Goal: Information Seeking & Learning: Find specific fact

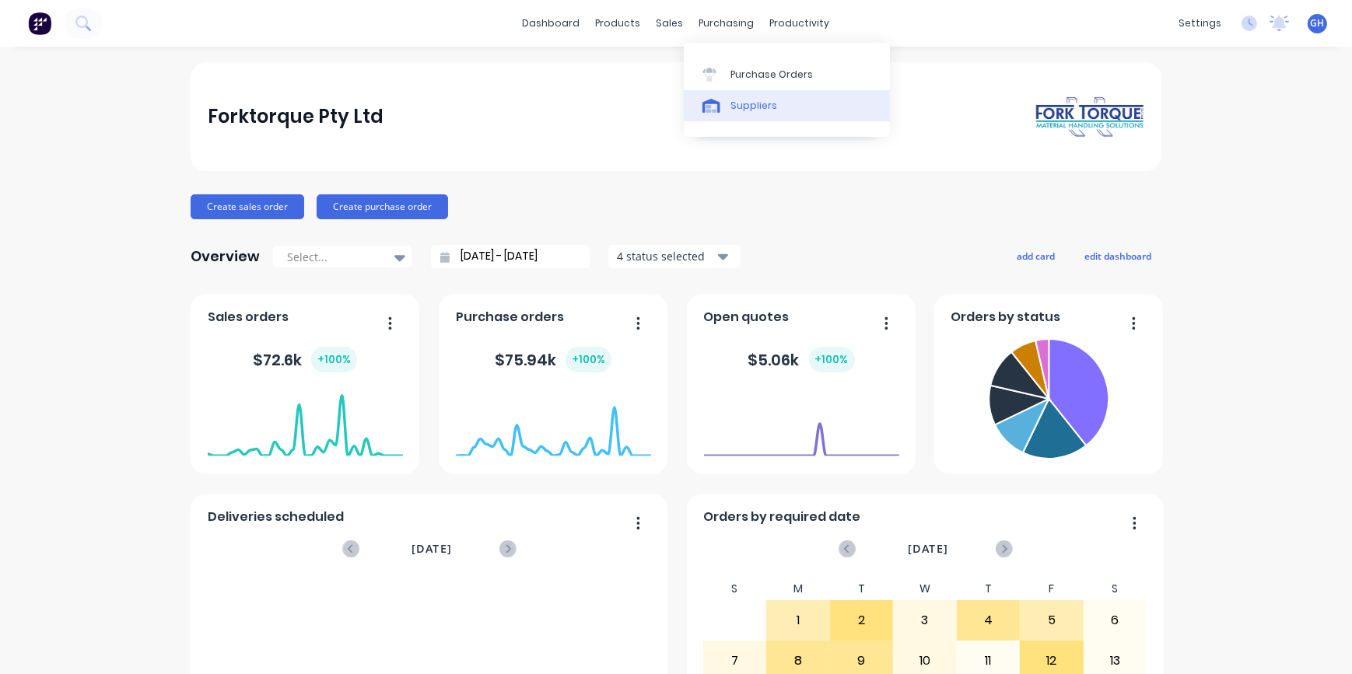
click at [742, 107] on div "Suppliers" at bounding box center [753, 106] width 47 height 14
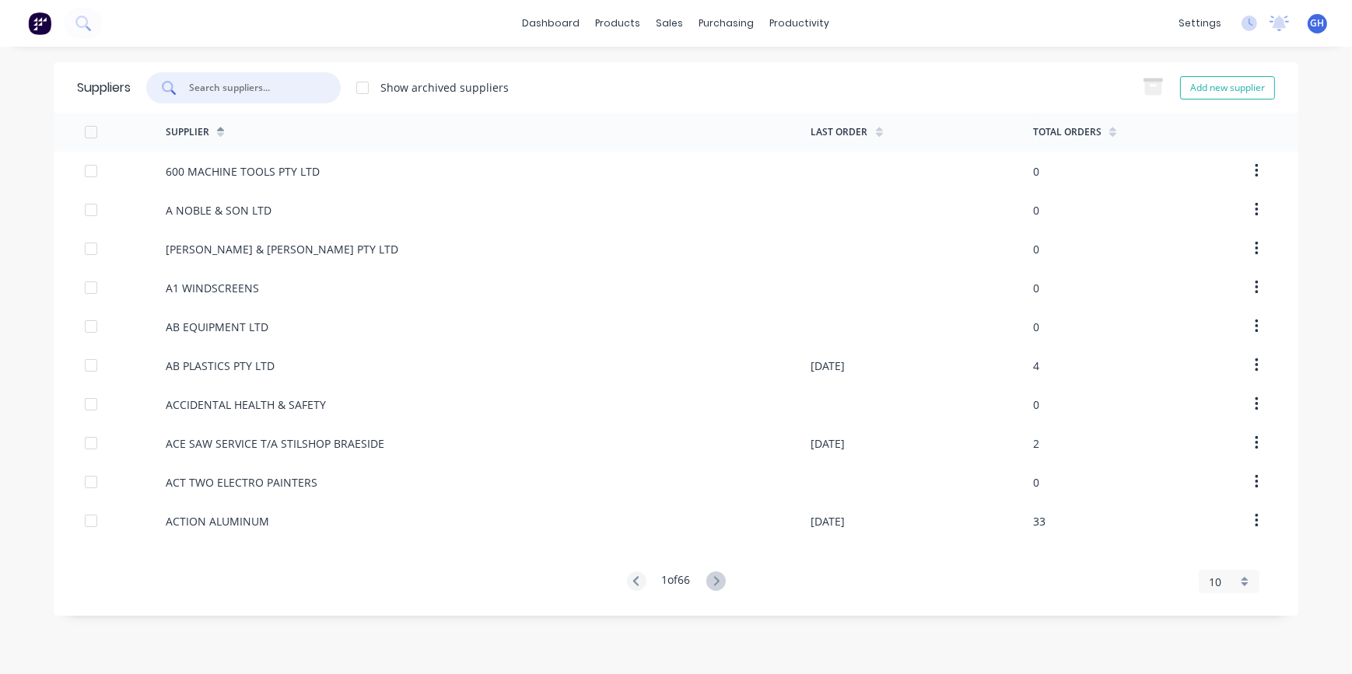
click at [222, 89] on input "text" at bounding box center [251, 88] width 129 height 16
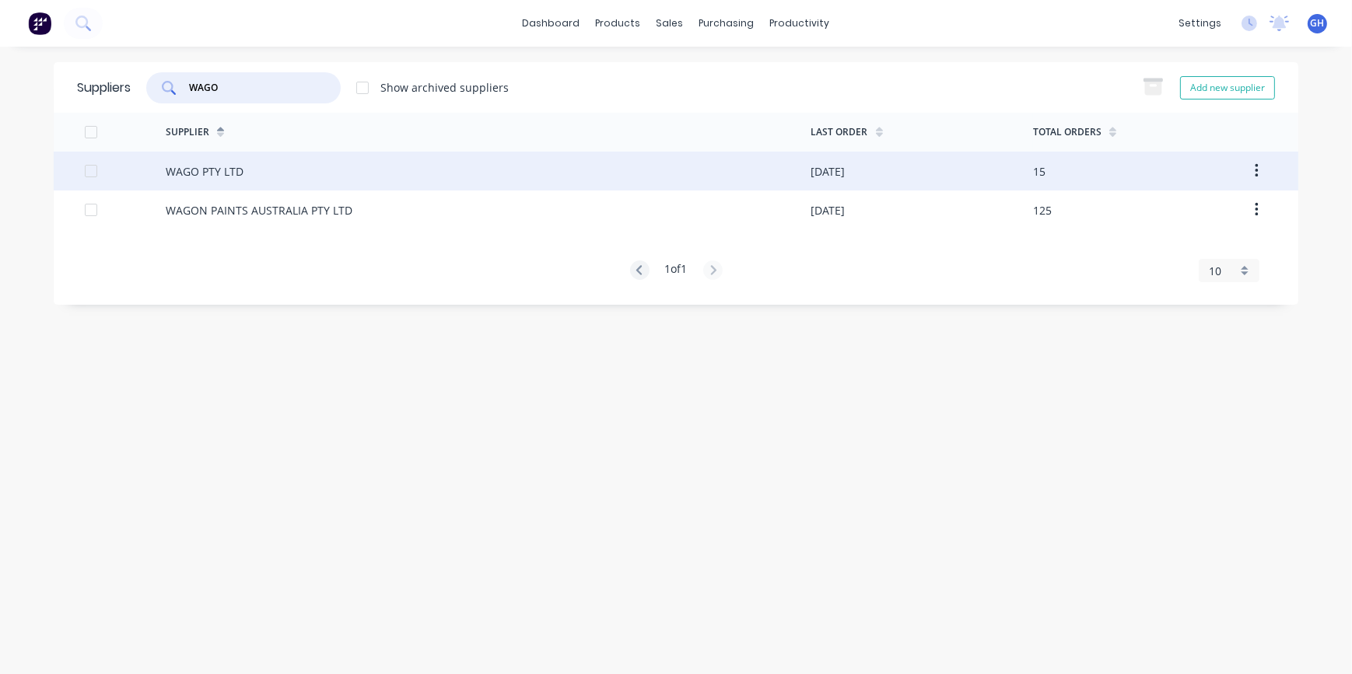
type input "WAGO"
click at [238, 174] on div "WAGO PTY LTD" at bounding box center [205, 171] width 78 height 16
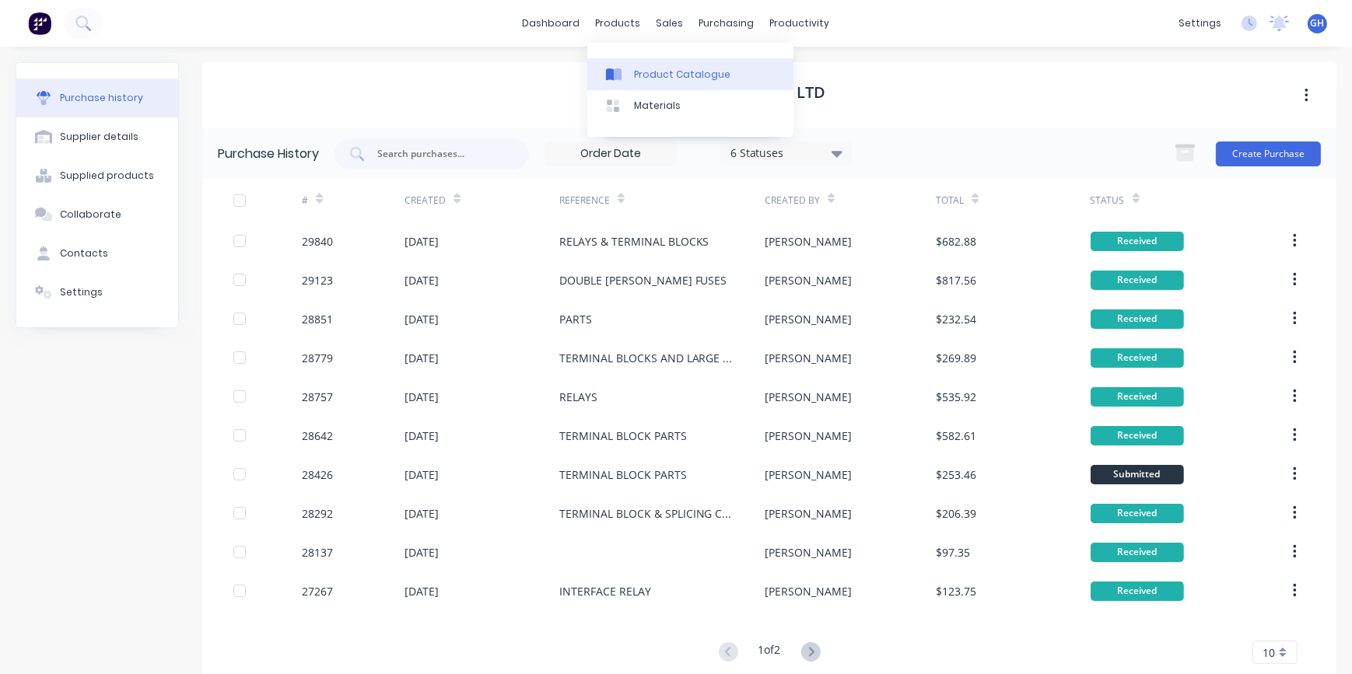
click at [677, 79] on div "Product Catalogue" at bounding box center [682, 75] width 96 height 14
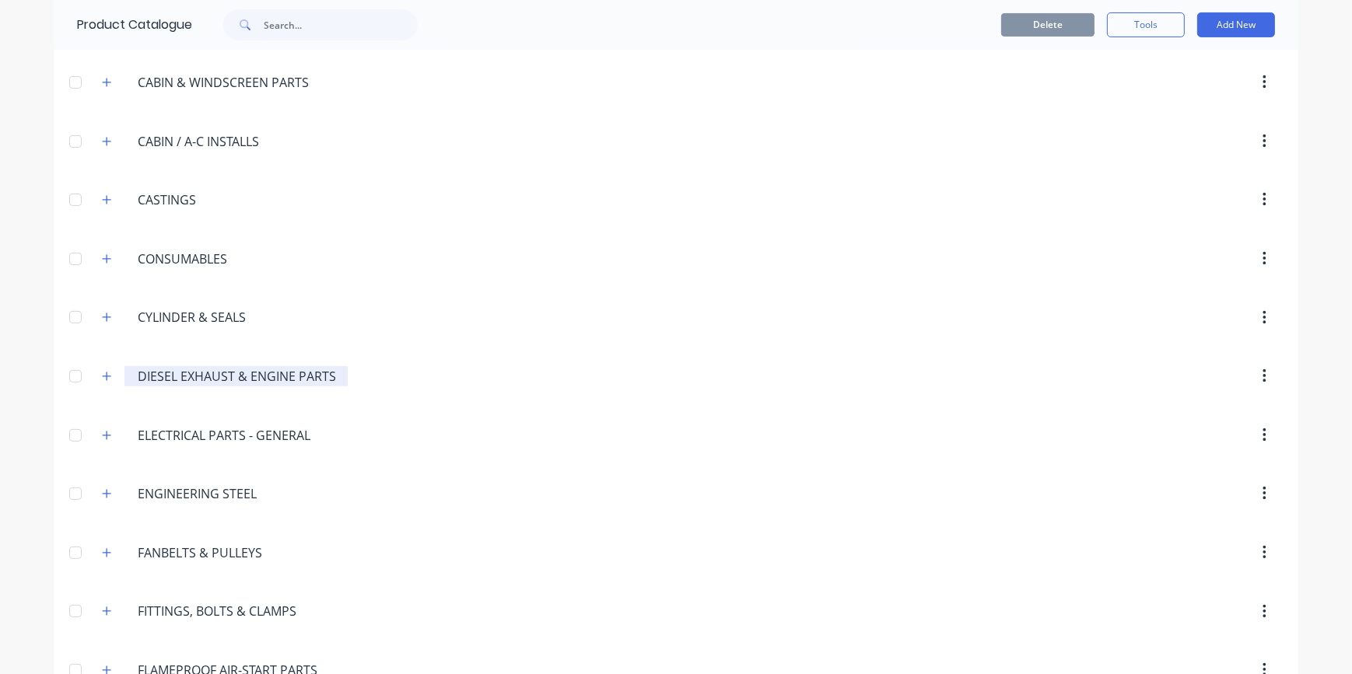
scroll to position [778, 0]
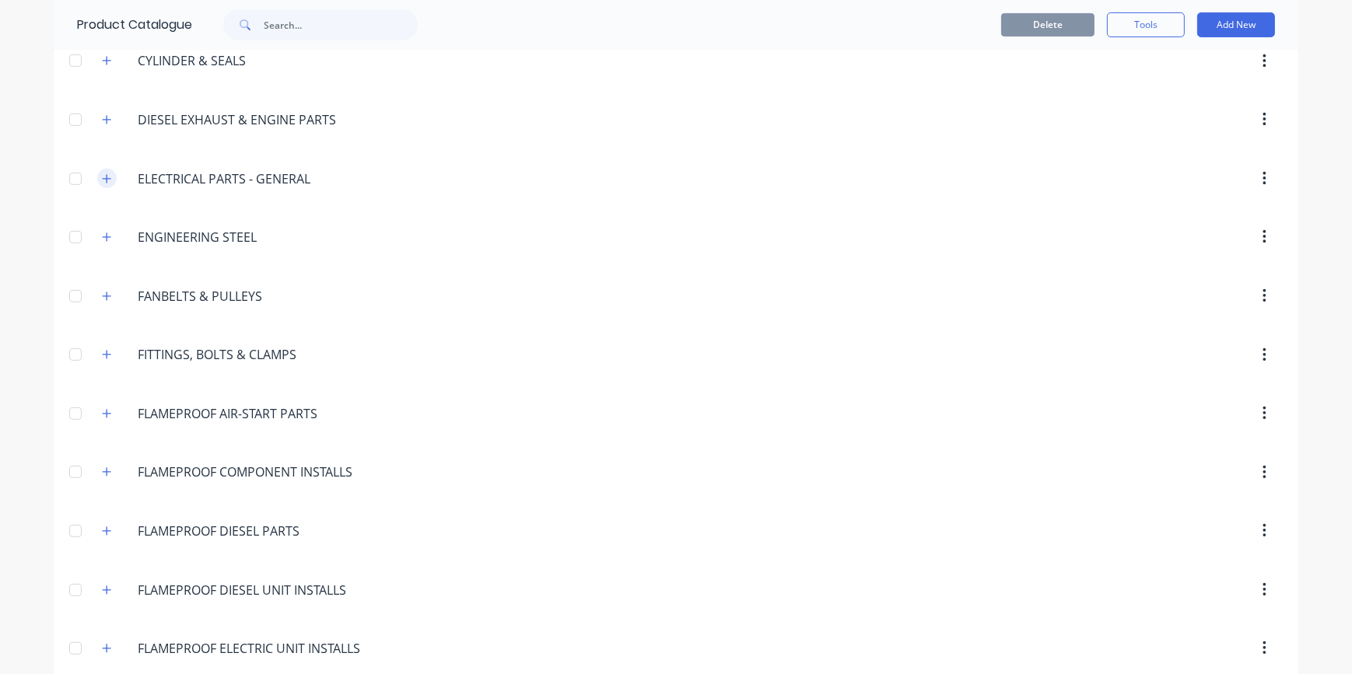
click at [102, 180] on icon "button" at bounding box center [106, 178] width 9 height 11
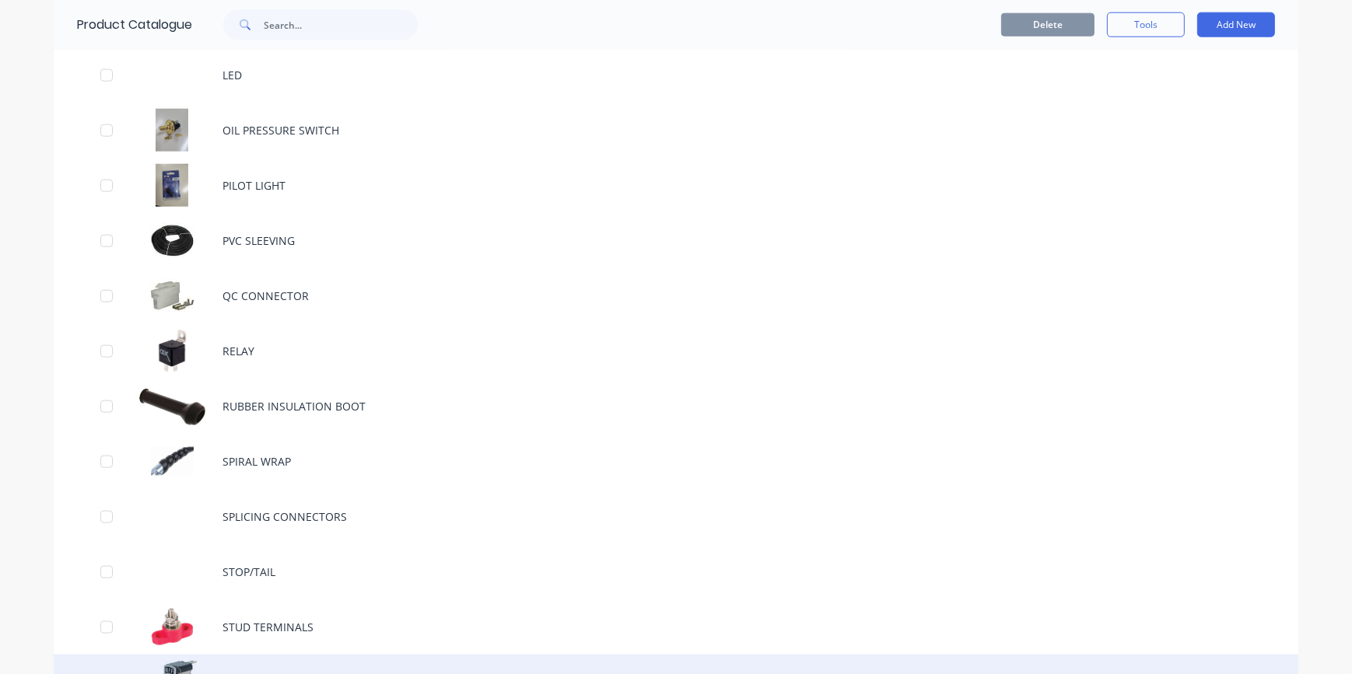
scroll to position [2263, 0]
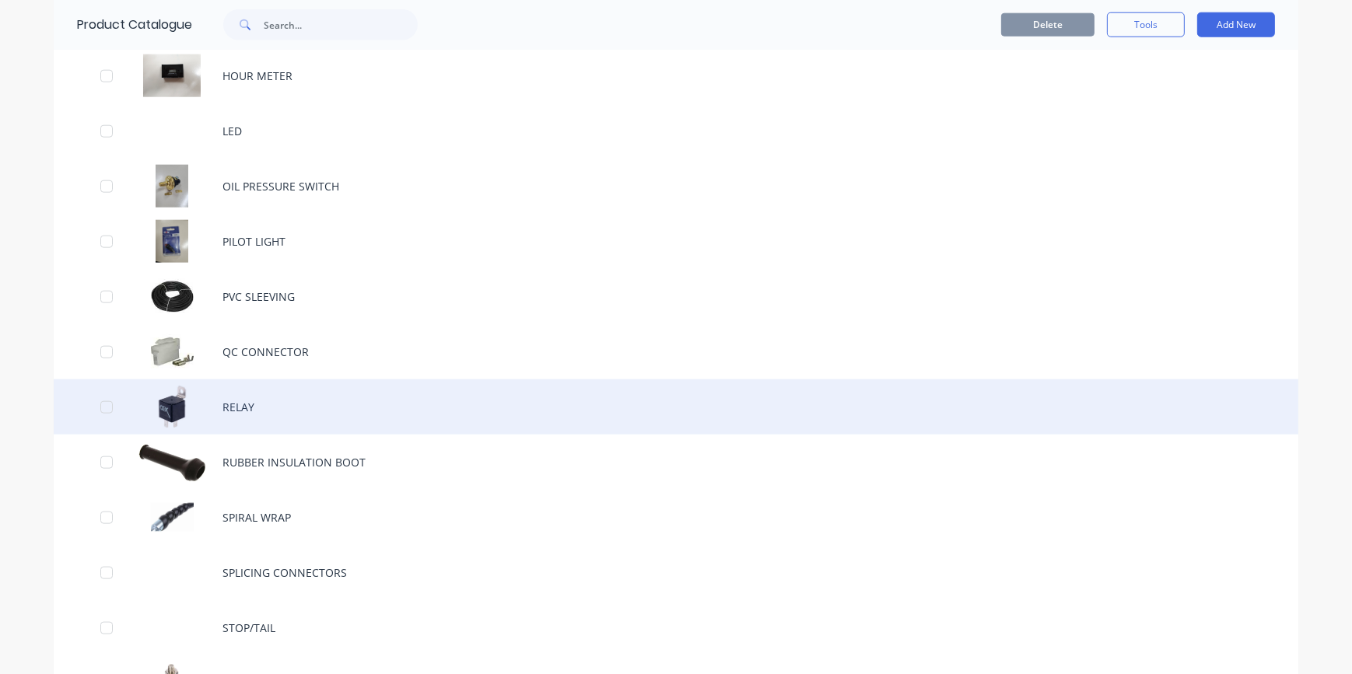
click at [250, 408] on div "RELAY" at bounding box center [676, 407] width 1245 height 55
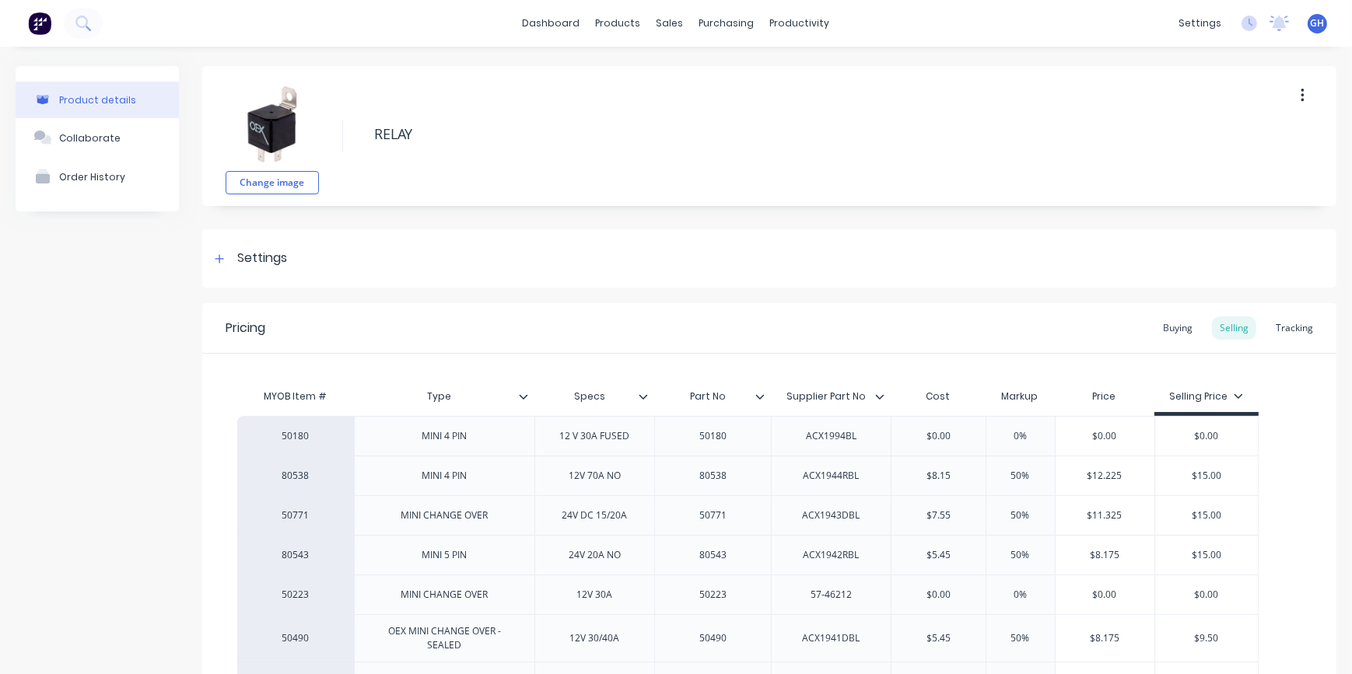
type textarea "x"
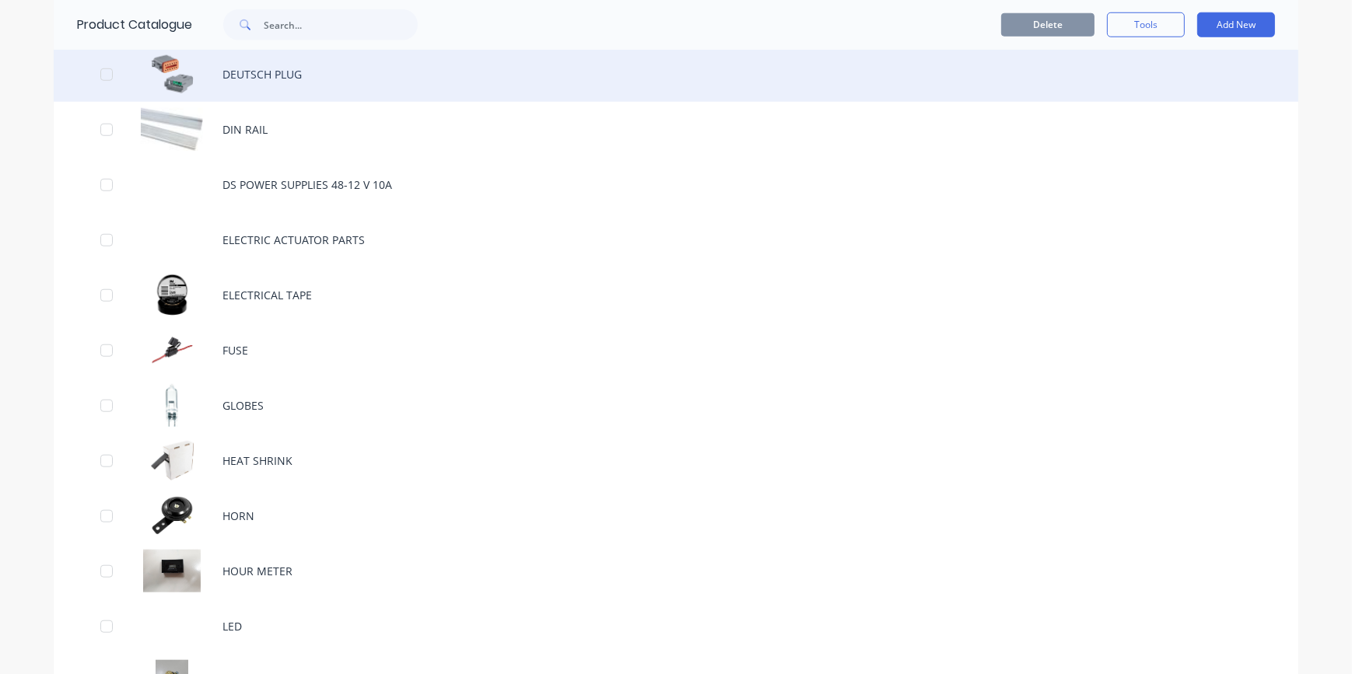
scroll to position [1669, 0]
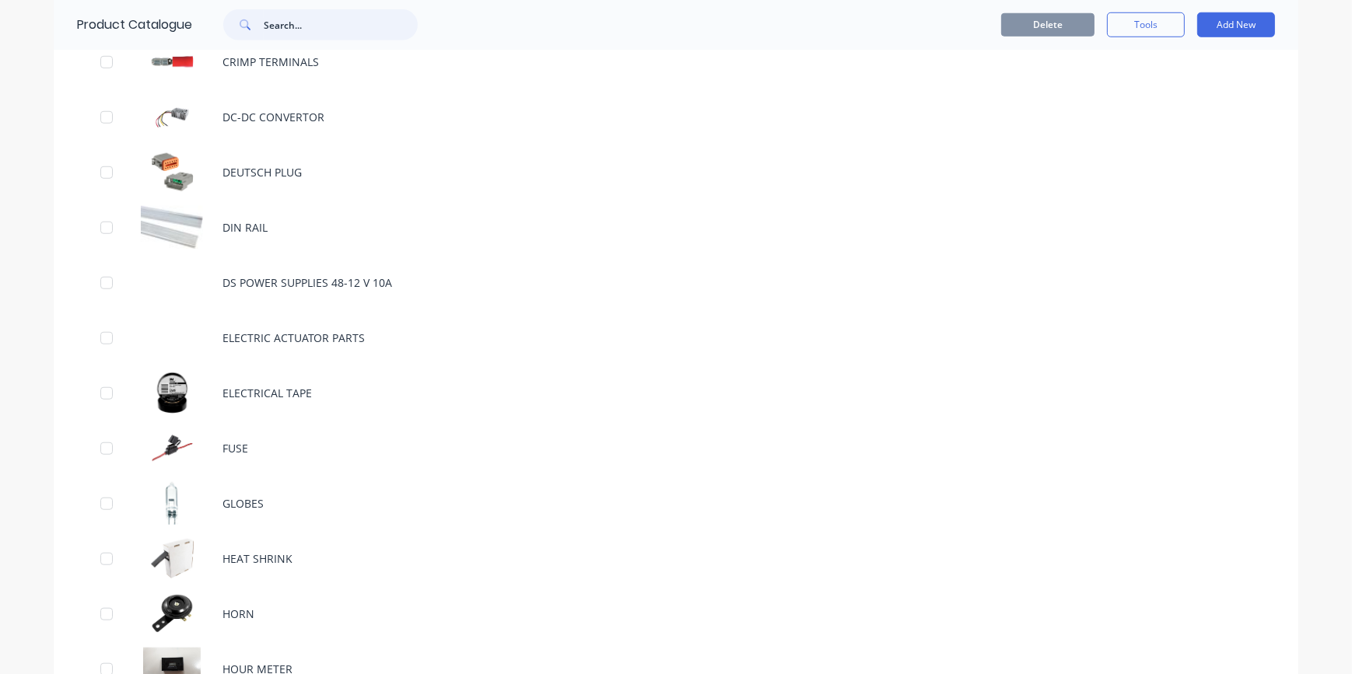
click at [270, 23] on input "text" at bounding box center [341, 24] width 154 height 31
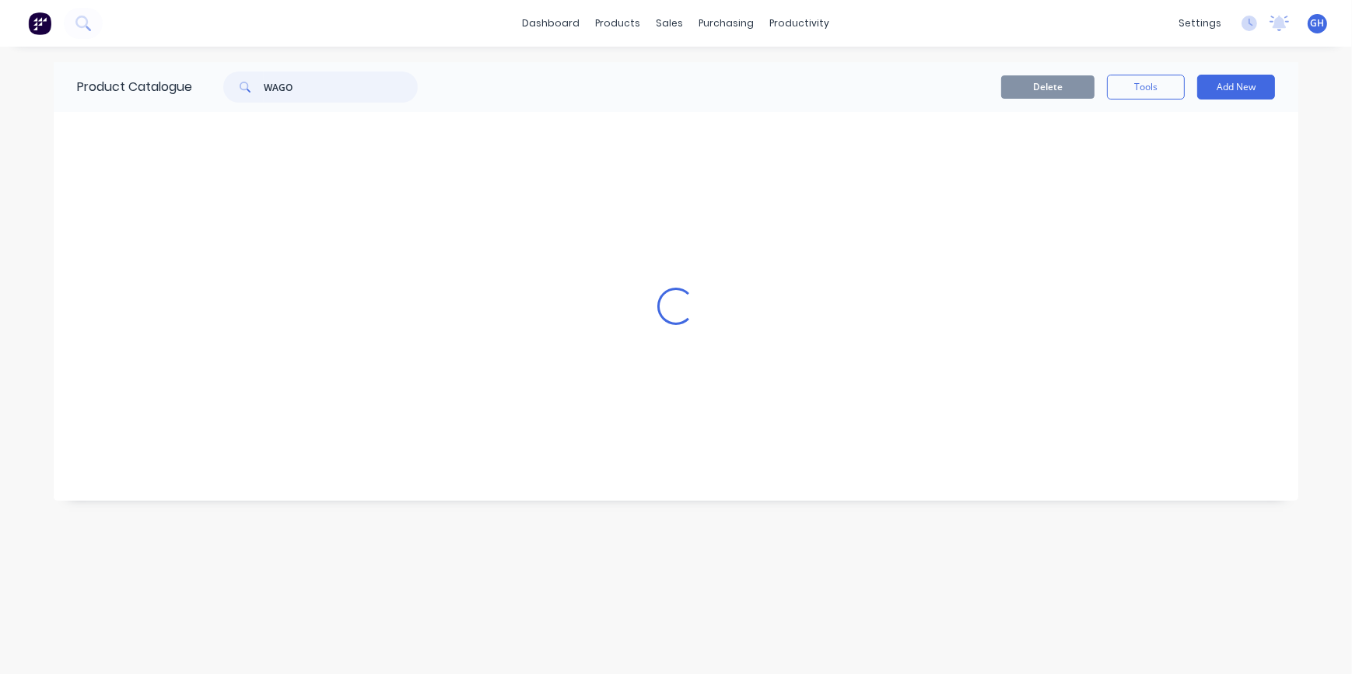
scroll to position [0, 0]
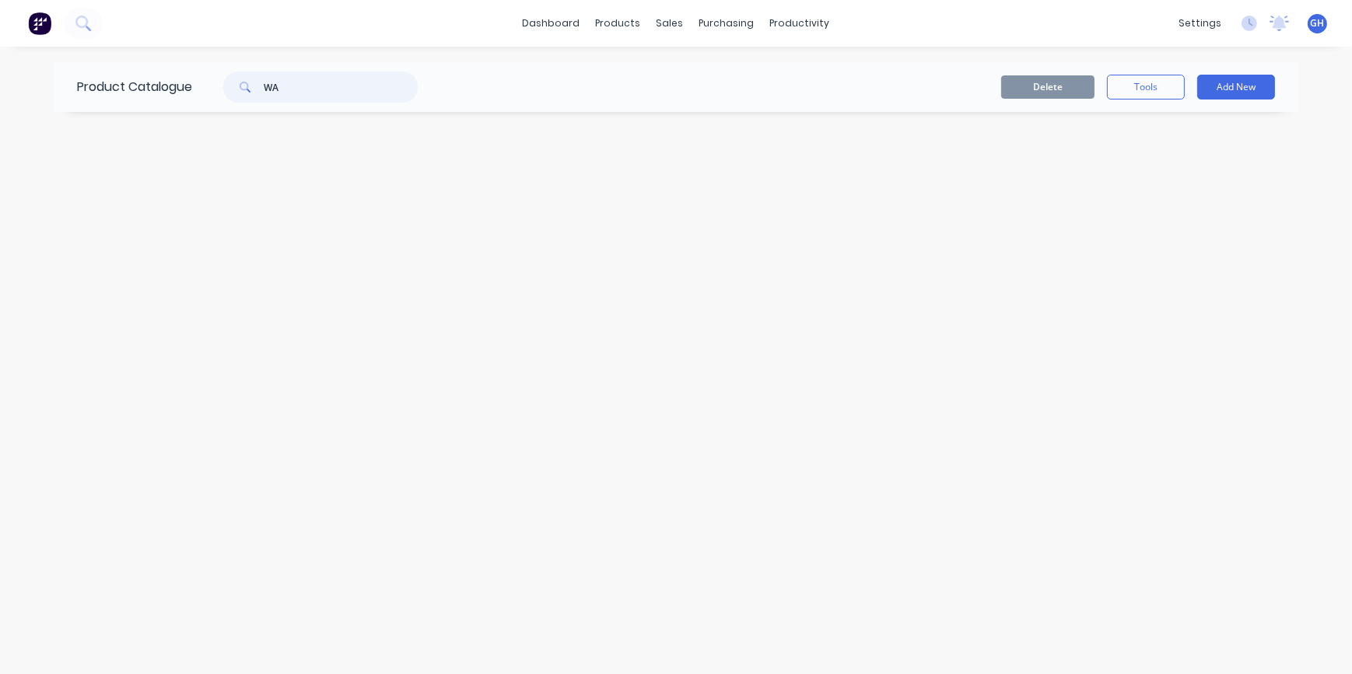
type input "W"
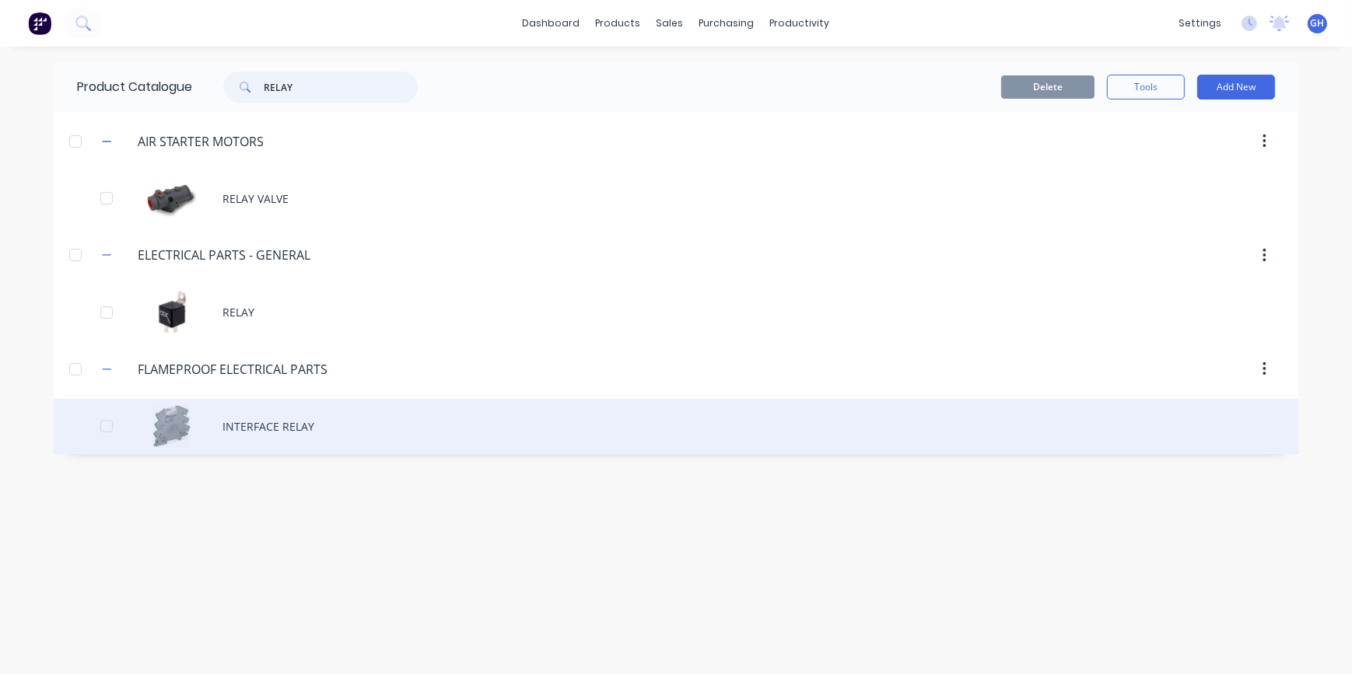
type input "RELAY"
click at [245, 431] on div "INTERFACE RELAY" at bounding box center [676, 426] width 1245 height 55
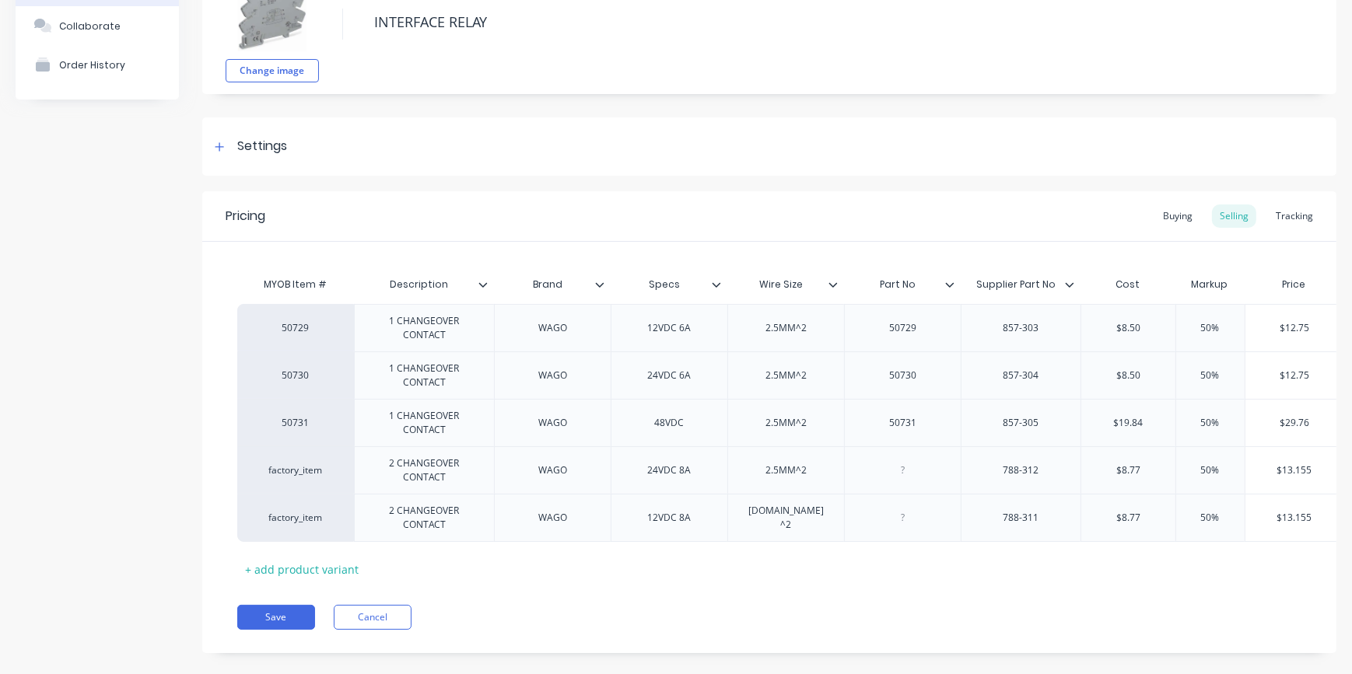
scroll to position [143, 0]
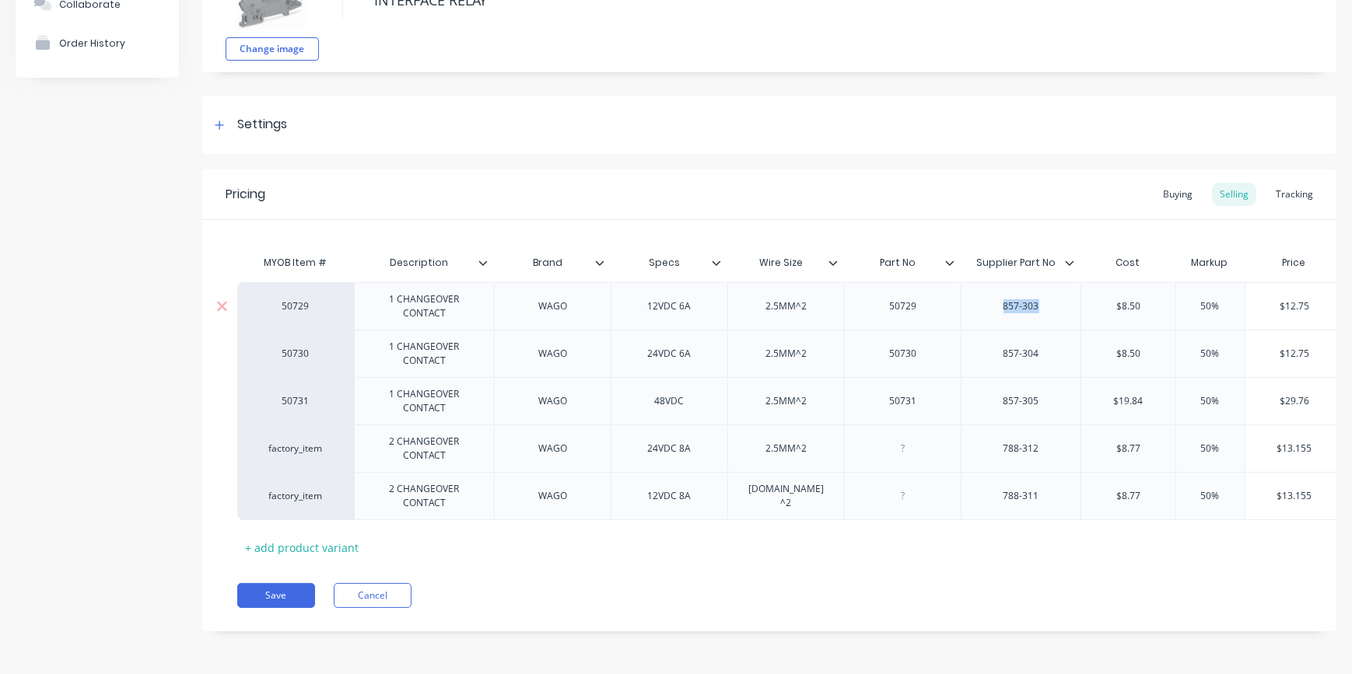
drag, startPoint x: 996, startPoint y: 301, endPoint x: 1040, endPoint y: 299, distance: 44.4
click at [1040, 299] on div "857-303" at bounding box center [1021, 306] width 78 height 20
copy div "857-303"
type textarea "x"
